Goal: Information Seeking & Learning: Learn about a topic

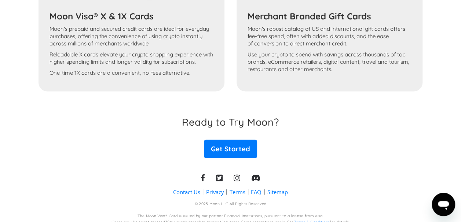
scroll to position [599, 0]
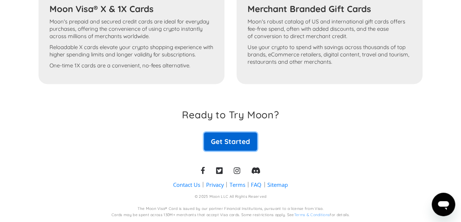
click at [237, 146] on link "Get Started" at bounding box center [230, 142] width 53 height 18
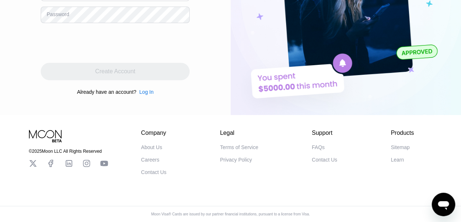
scroll to position [134, 0]
click at [159, 145] on div "About Us" at bounding box center [151, 148] width 21 height 6
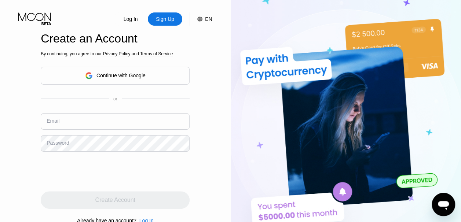
scroll to position [0, 0]
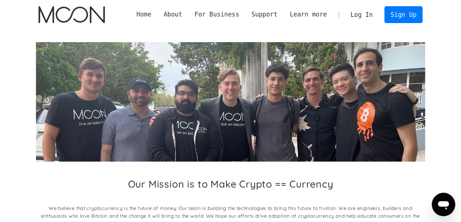
click at [157, 14] on link "Home" at bounding box center [143, 14] width 27 height 9
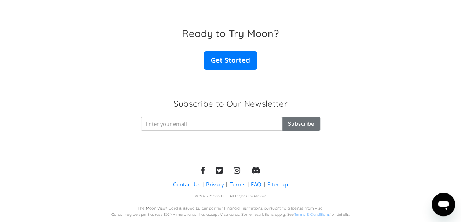
scroll to position [1215, 0]
click at [254, 184] on link "FAQ" at bounding box center [256, 185] width 11 height 8
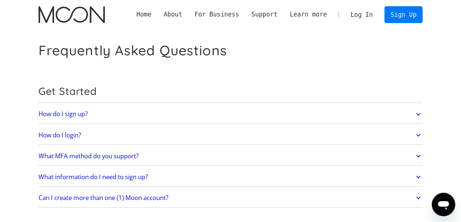
click at [417, 155] on icon at bounding box center [418, 156] width 8 height 13
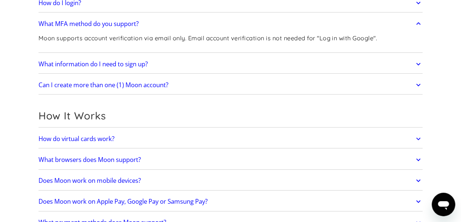
scroll to position [133, 0]
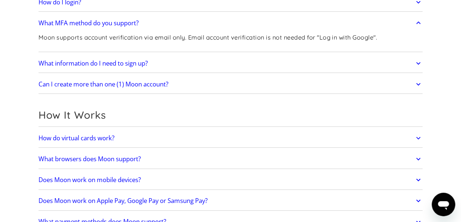
click at [419, 65] on icon at bounding box center [418, 63] width 8 height 13
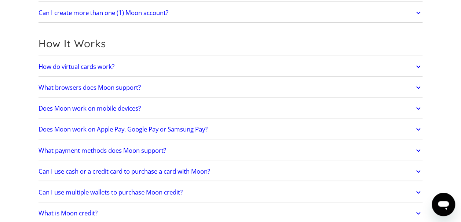
scroll to position [233, 0]
click at [419, 64] on icon at bounding box center [418, 66] width 8 height 13
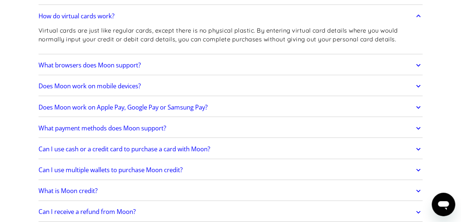
scroll to position [300, 0]
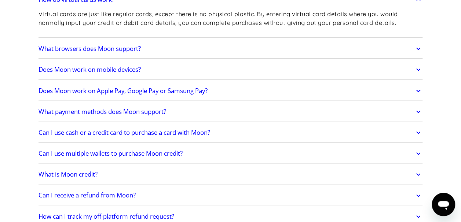
click at [421, 72] on icon at bounding box center [418, 69] width 8 height 13
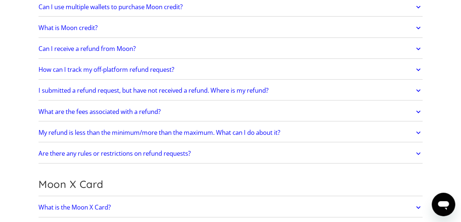
scroll to position [467, 0]
click at [421, 109] on icon at bounding box center [418, 111] width 8 height 13
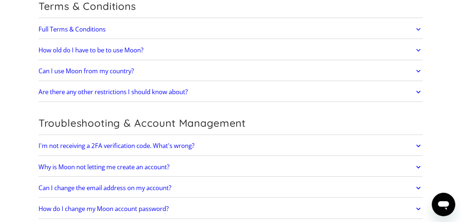
scroll to position [1602, 0]
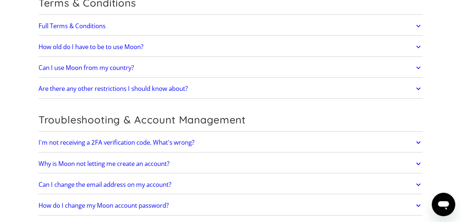
click at [416, 82] on icon at bounding box center [418, 88] width 8 height 13
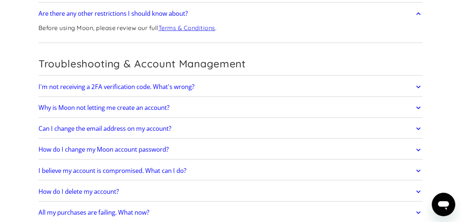
scroll to position [1676, 0]
